Goal: Check status

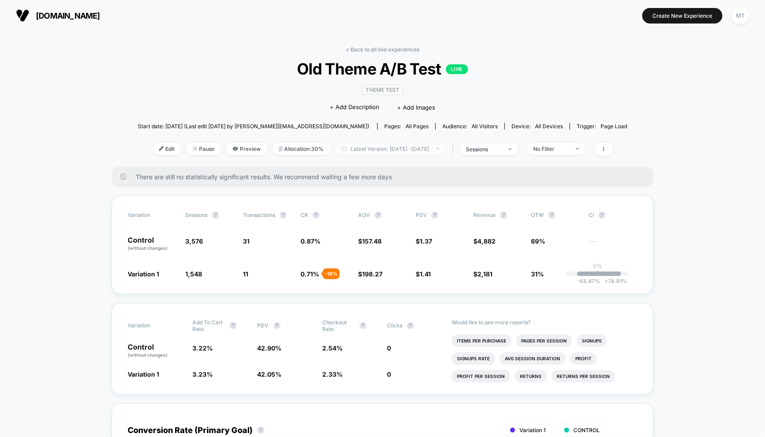
click at [385, 150] on span "Latest Version: [DATE] - [DATE]" at bounding box center [390, 149] width 111 height 12
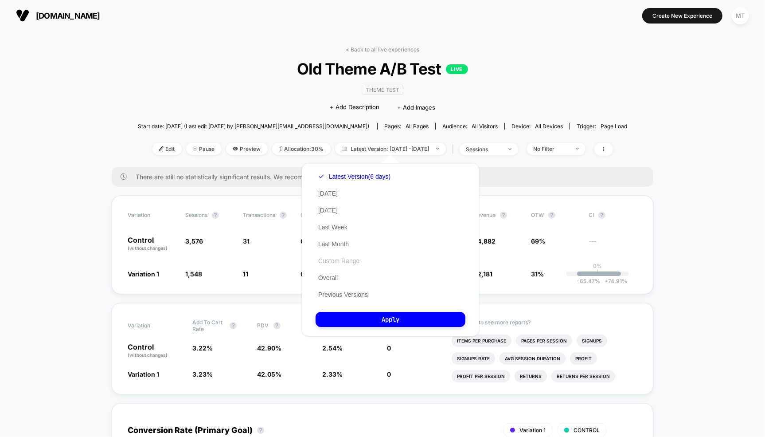
click at [337, 259] on button "Custom Range" at bounding box center [339, 261] width 47 height 8
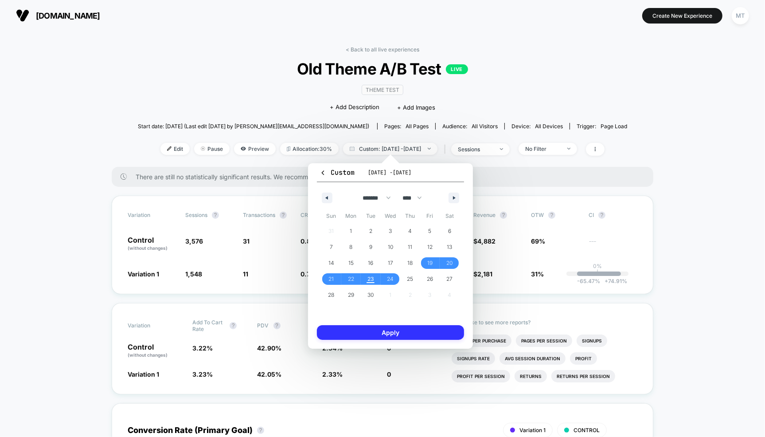
click at [379, 332] on button "Apply" at bounding box center [390, 332] width 147 height 15
